Goal: Browse casually: Explore the website without a specific task or goal

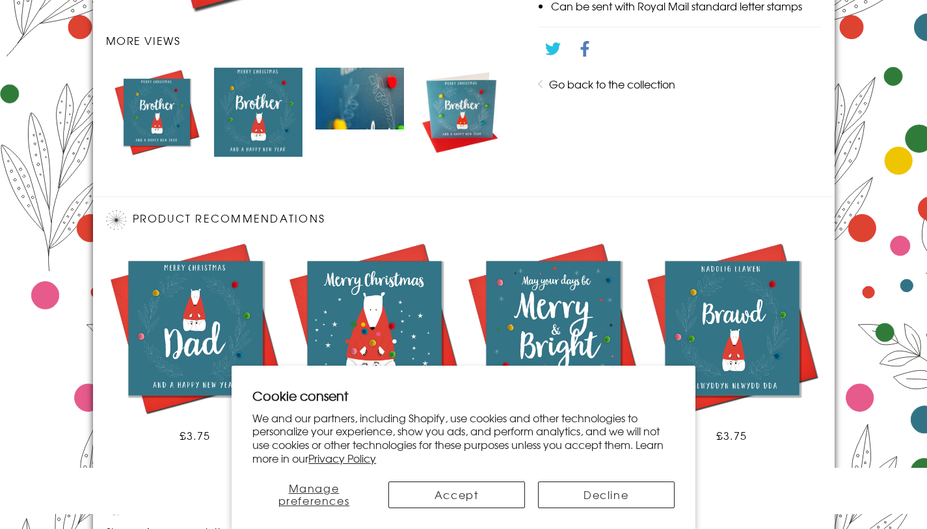
scroll to position [815, 0]
